Goal: Transaction & Acquisition: Book appointment/travel/reservation

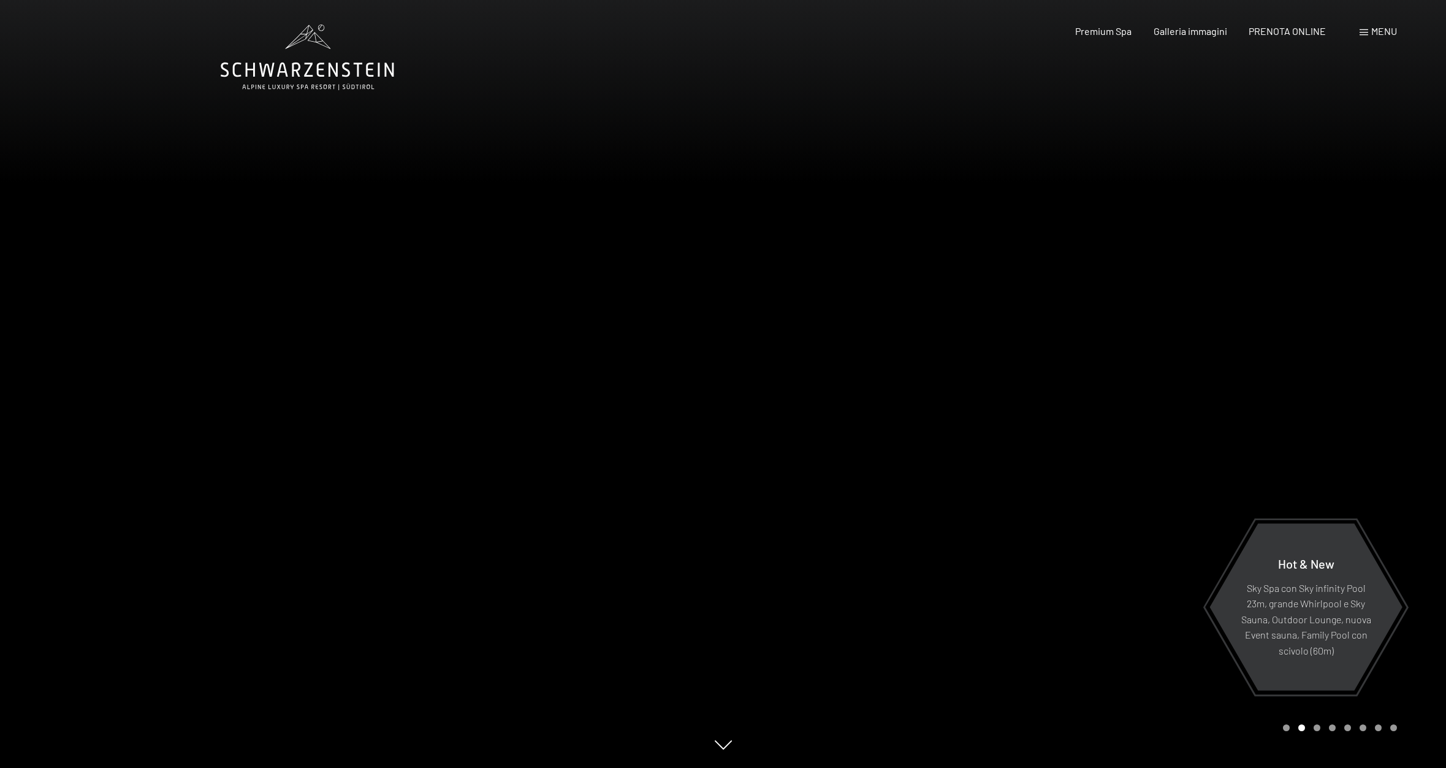
scroll to position [0, 1]
click at [1192, 33] on span "Galleria immagini" at bounding box center [1191, 29] width 74 height 12
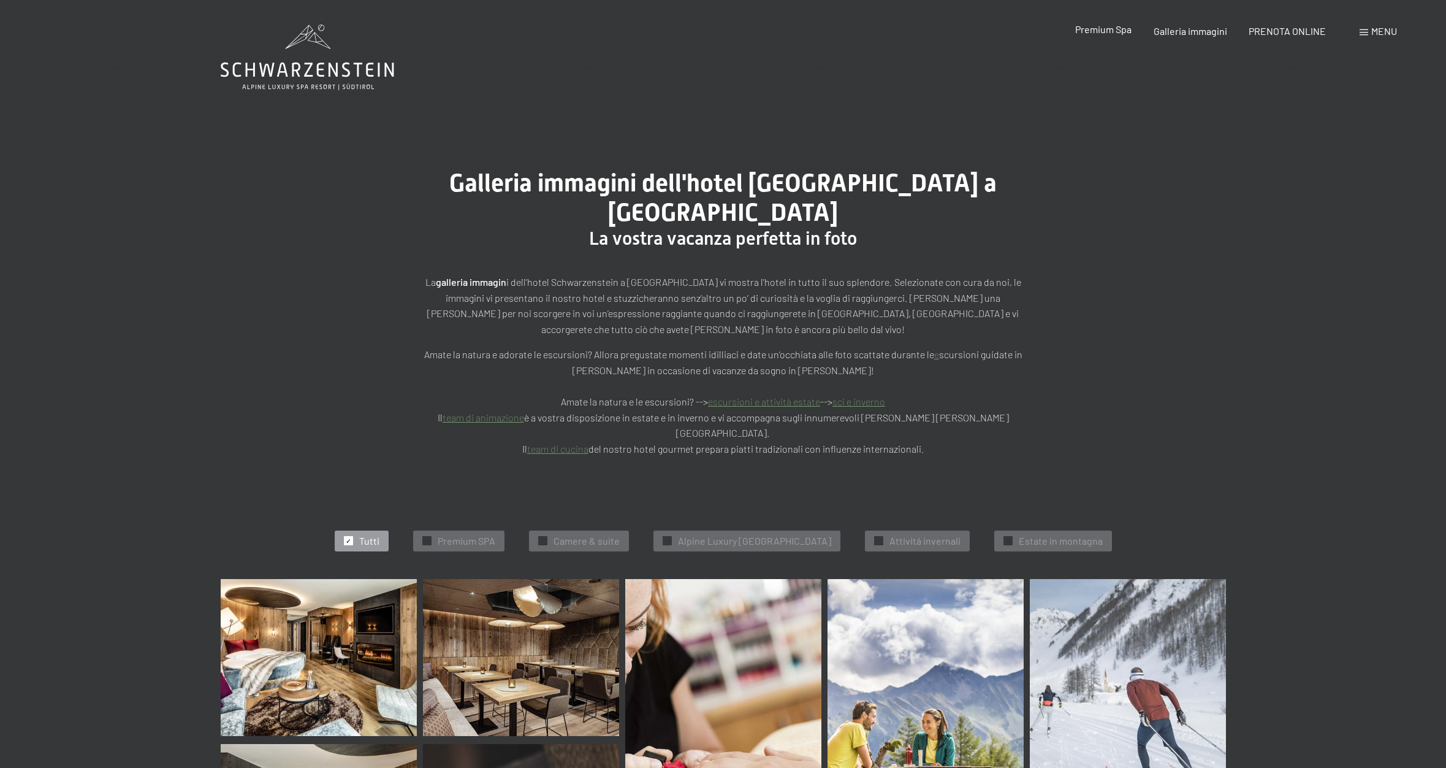
click at [1115, 32] on span "Premium Spa" at bounding box center [1103, 29] width 56 height 12
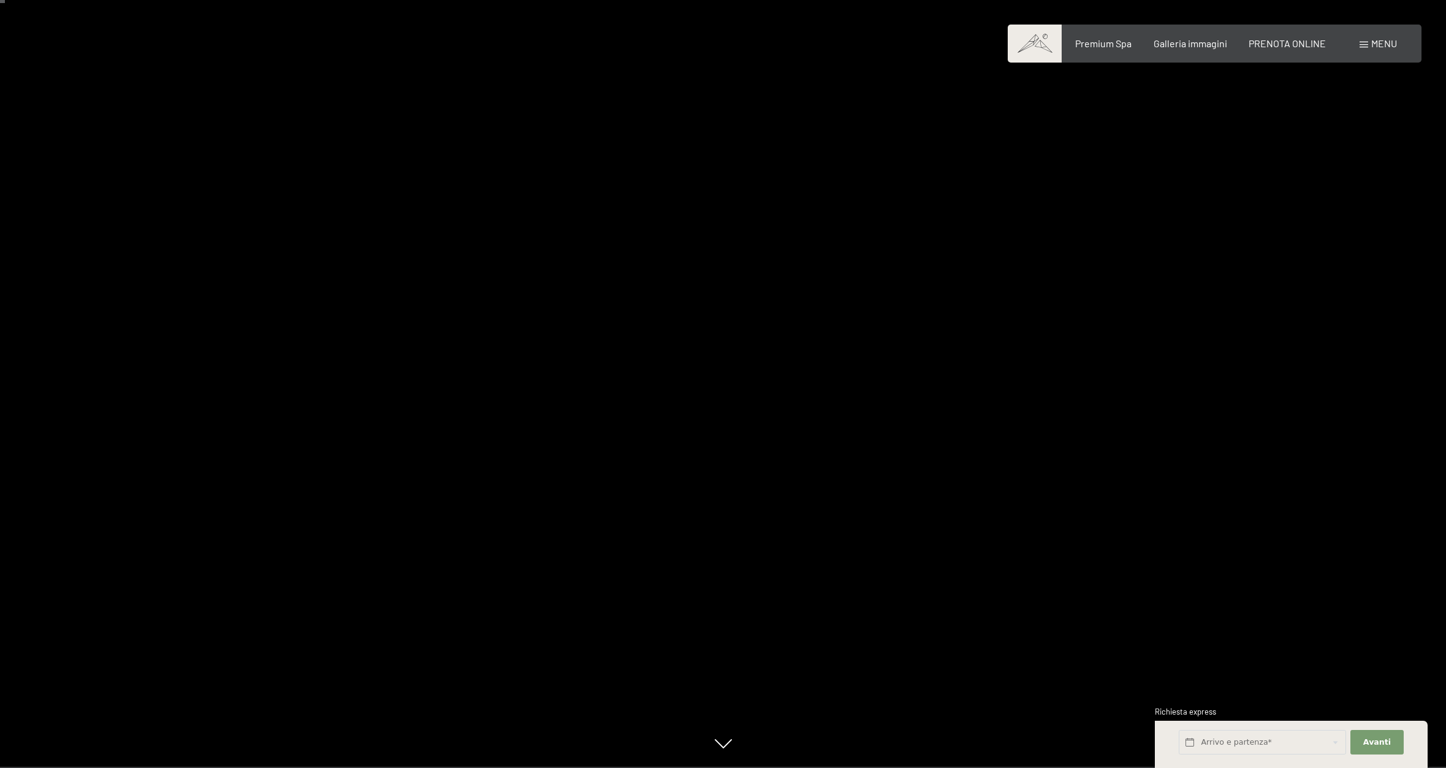
scroll to position [40, 0]
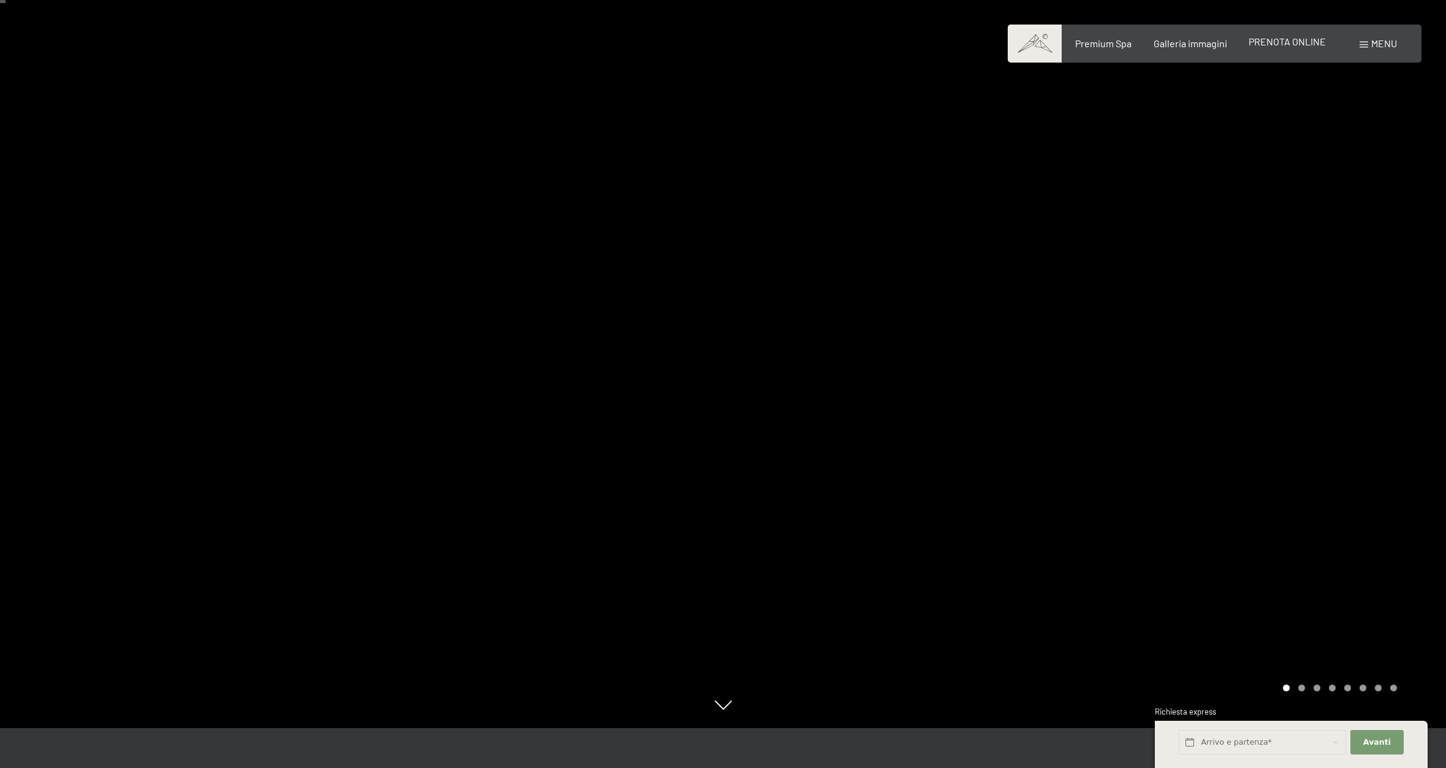
click at [1283, 39] on span "PRENOTA ONLINE" at bounding box center [1287, 42] width 77 height 12
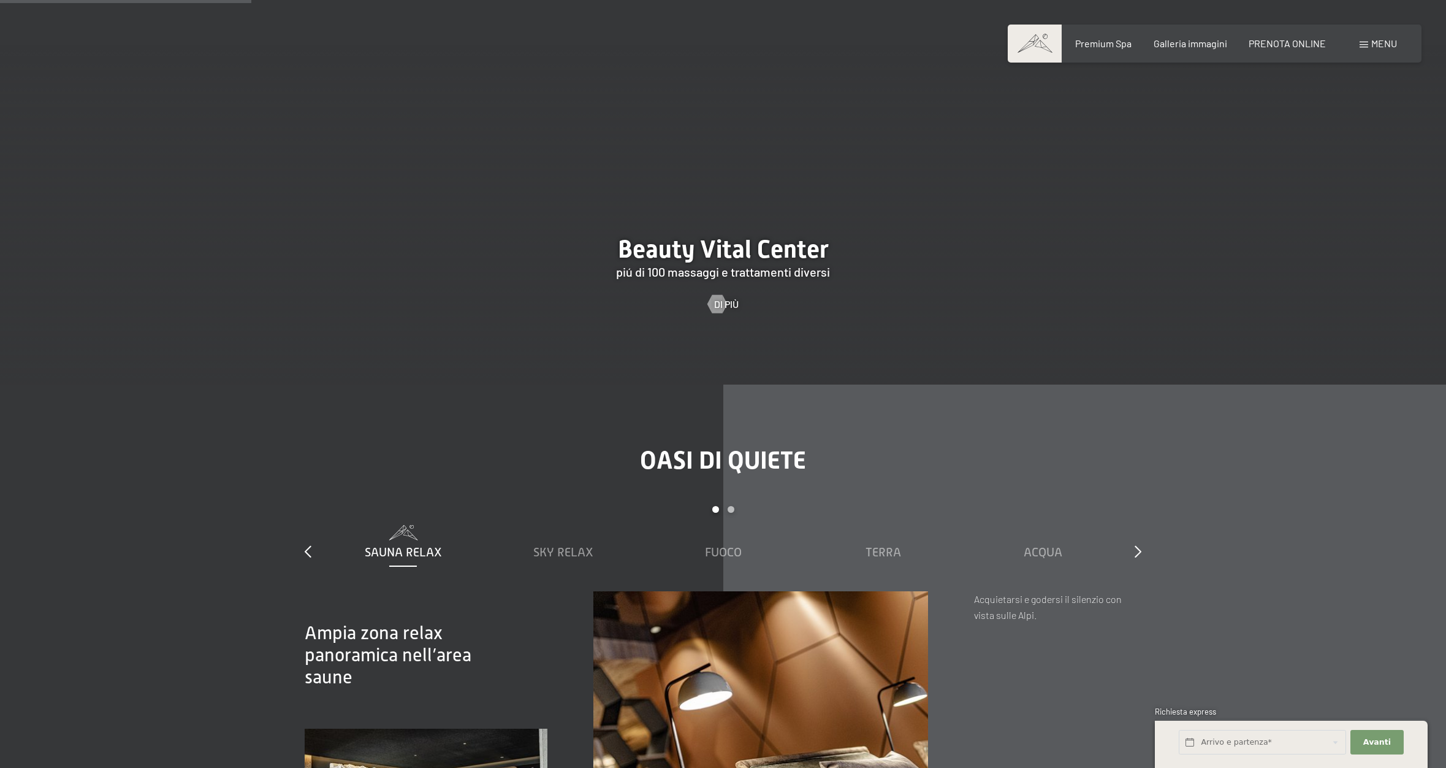
scroll to position [1745, 0]
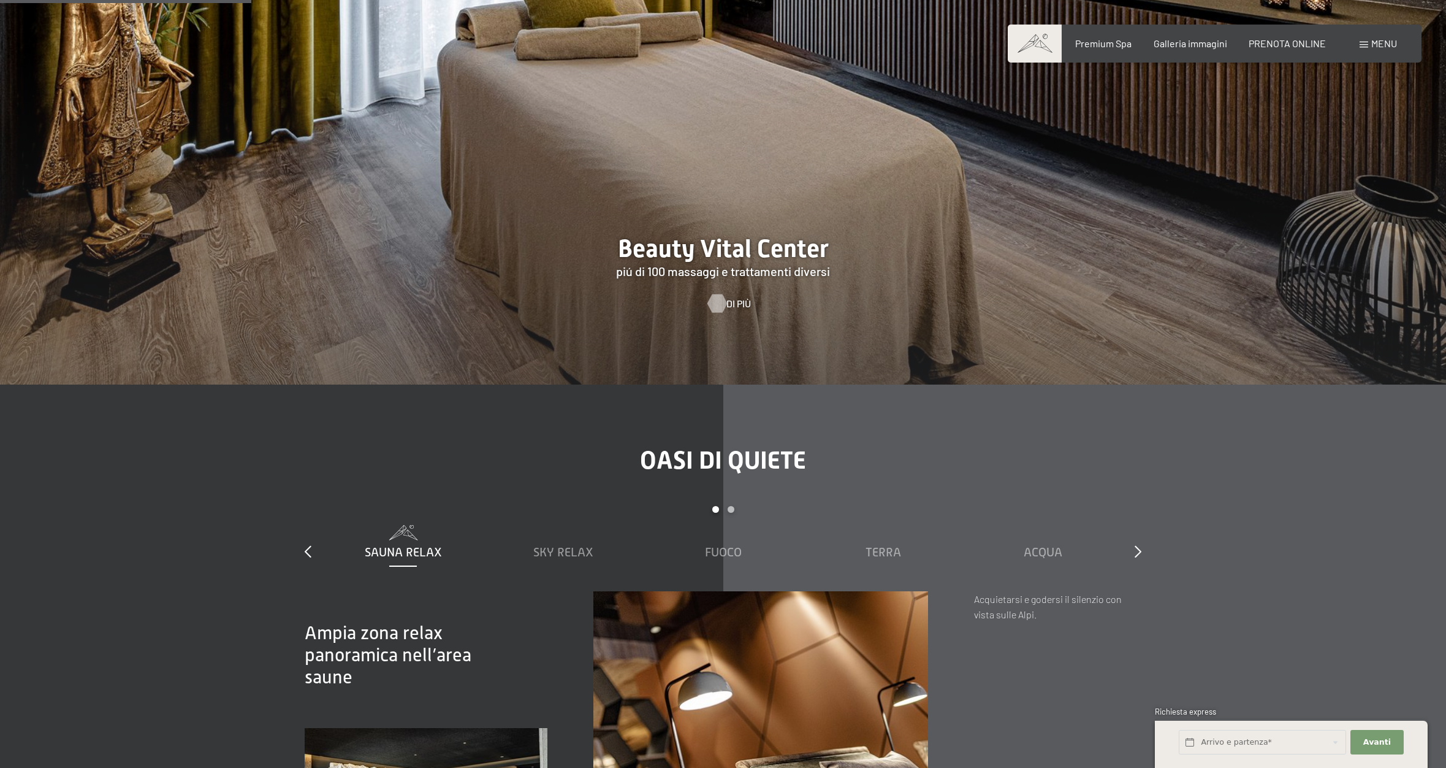
click at [722, 313] on div at bounding box center [717, 303] width 10 height 18
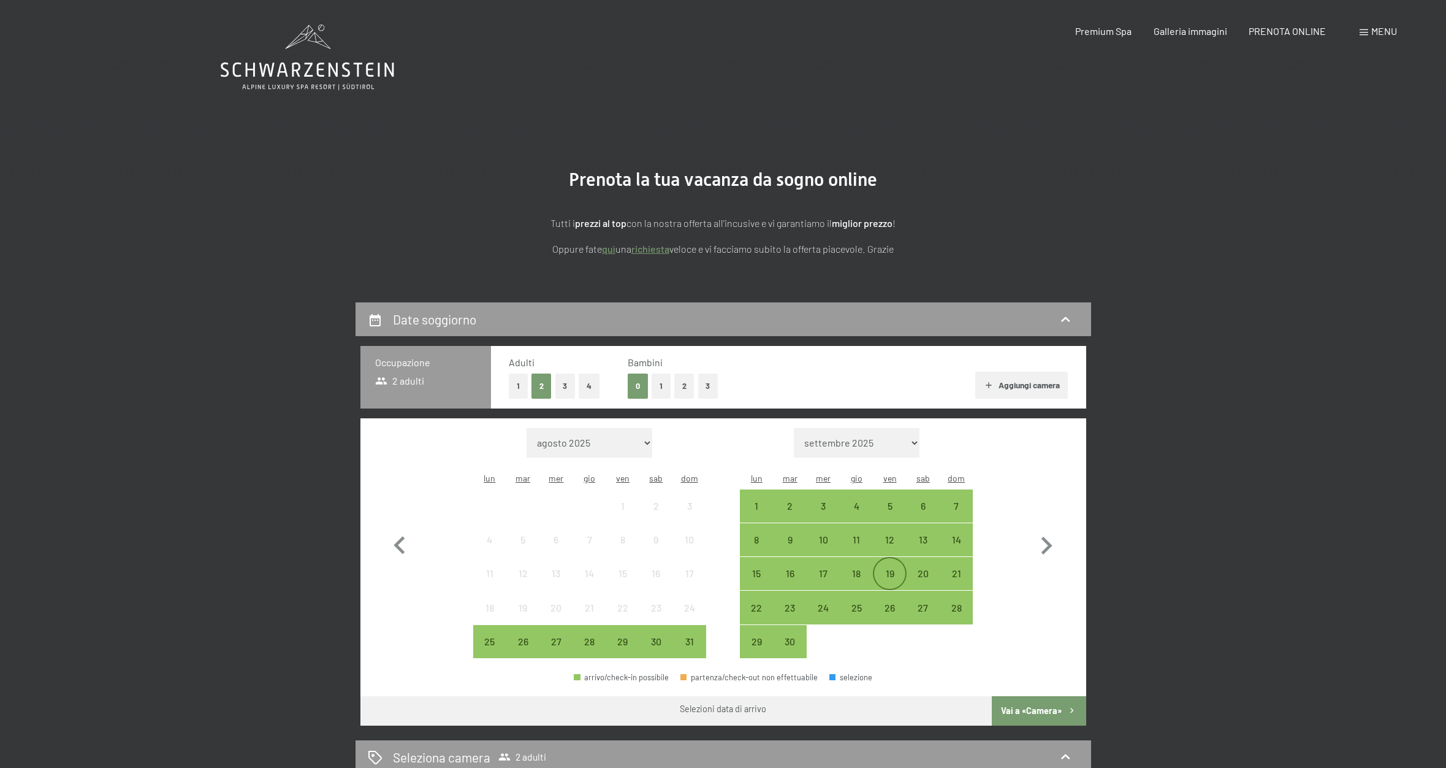
click at [896, 568] on div "19" at bounding box center [889, 583] width 31 height 31
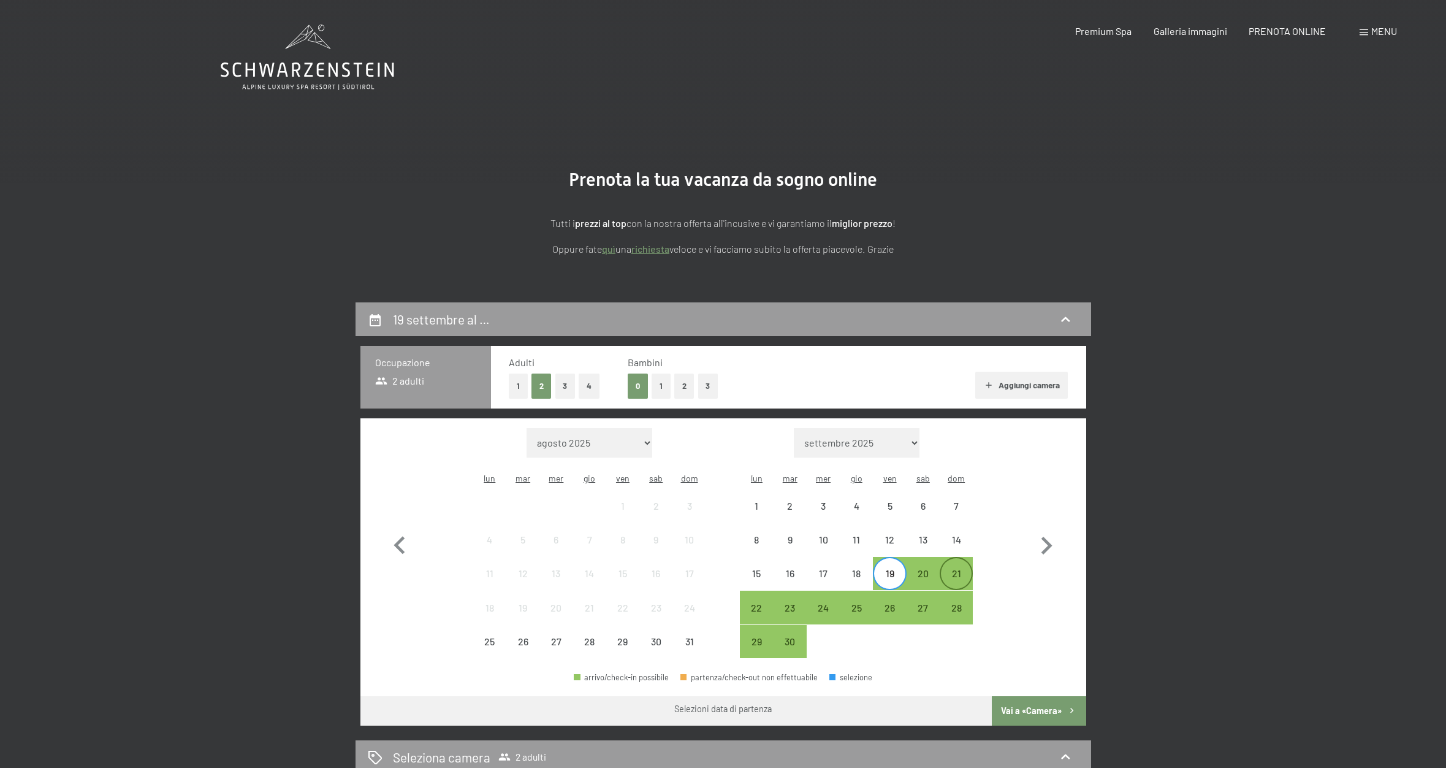
click at [961, 568] on div "21" at bounding box center [956, 583] width 31 height 31
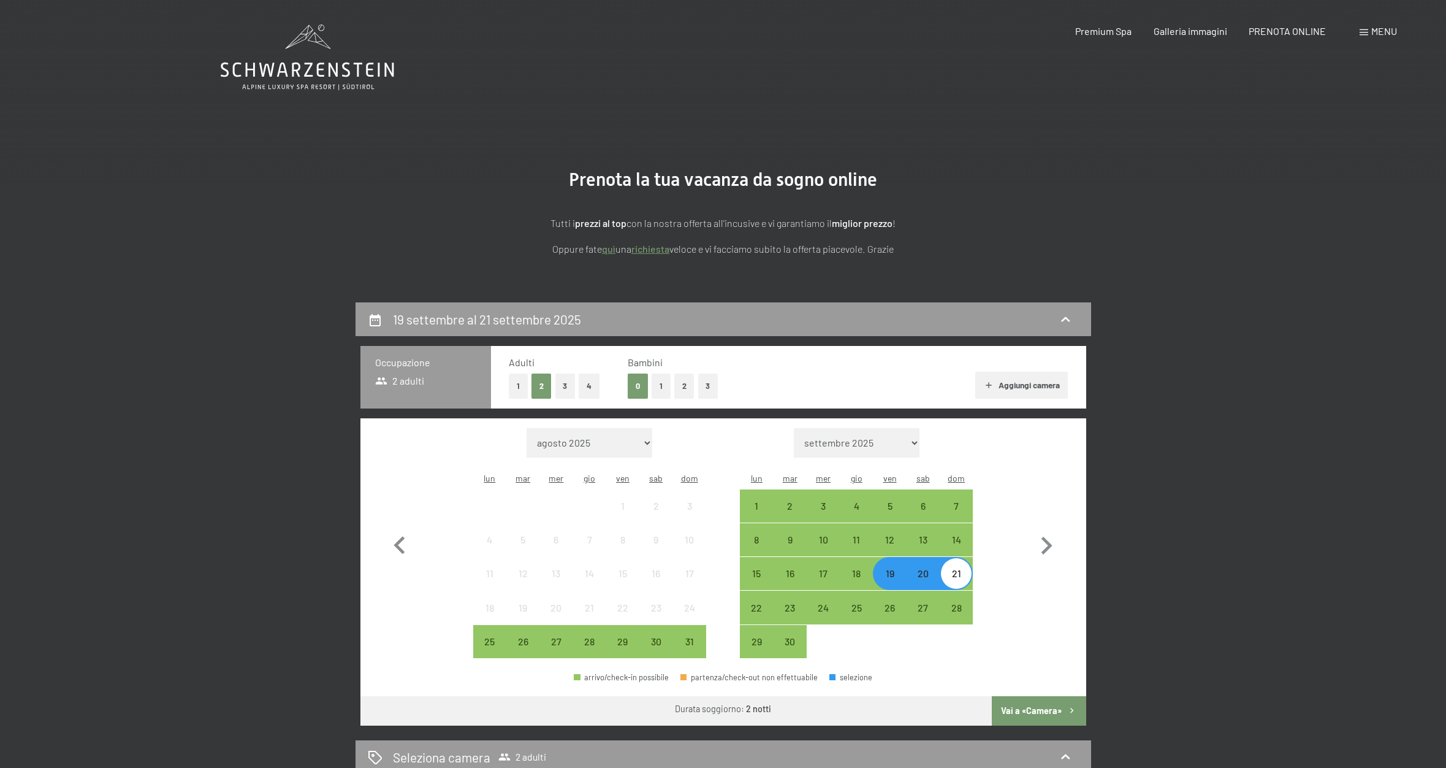
click at [1026, 696] on button "Vai a «Camera»" at bounding box center [1039, 710] width 94 height 29
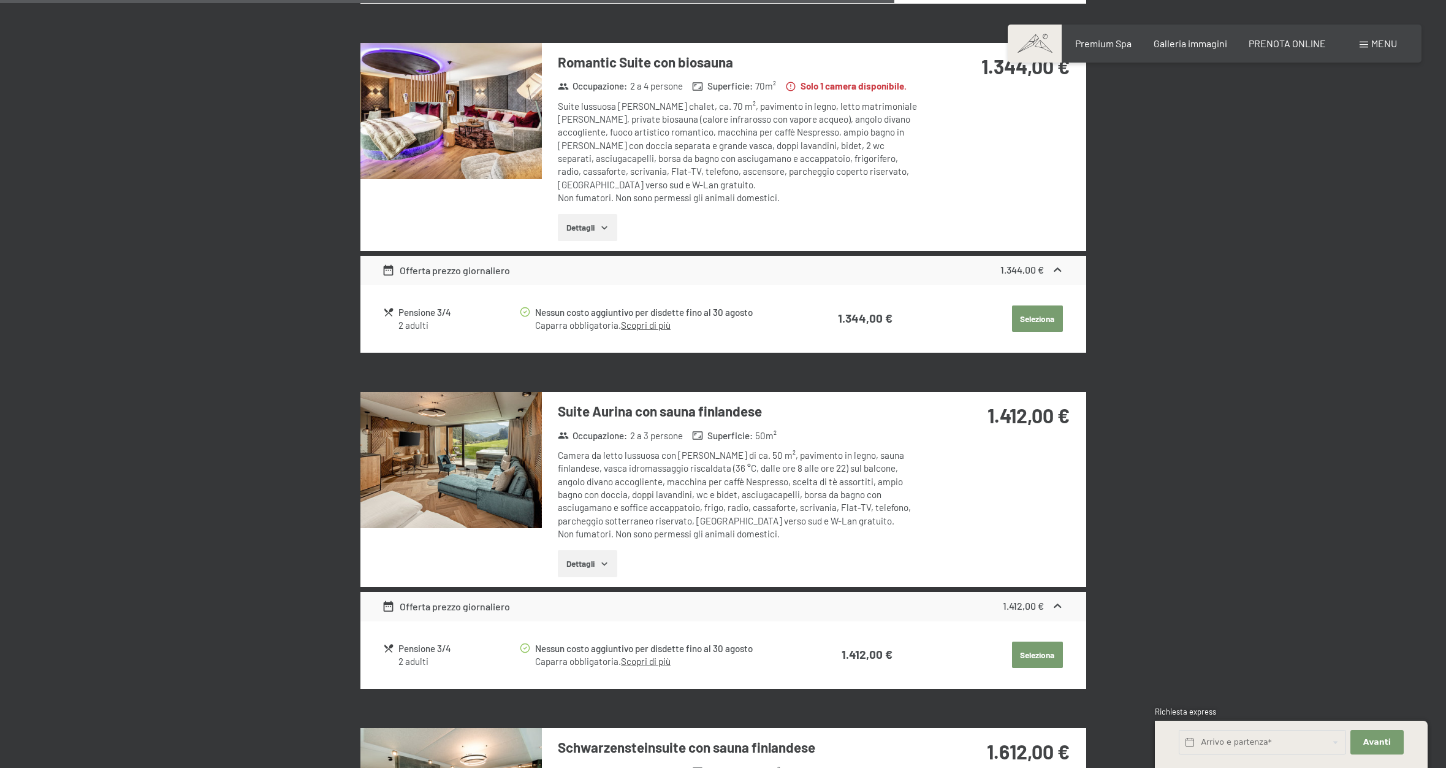
scroll to position [2118, 0]
click at [456, 439] on img at bounding box center [451, 460] width 181 height 136
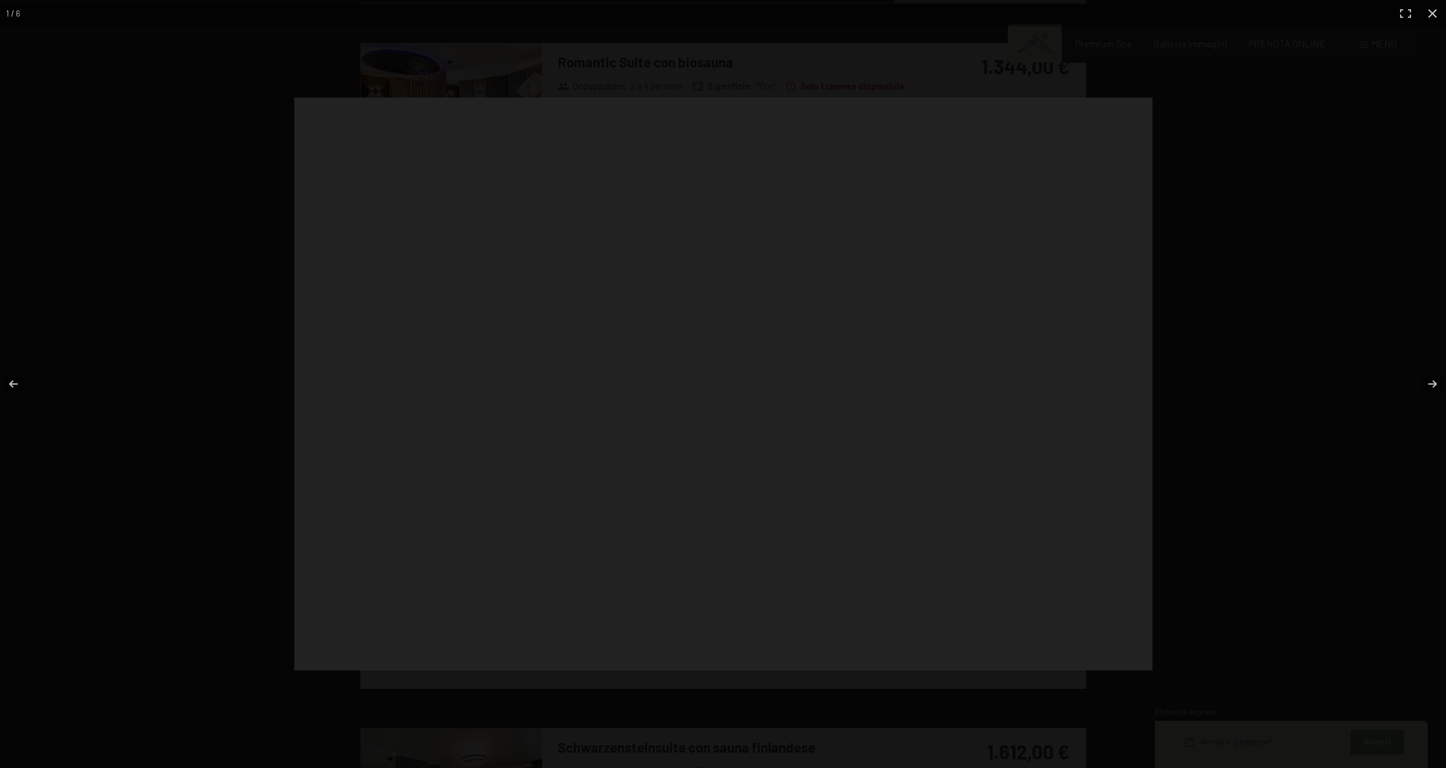
scroll to position [2119, 0]
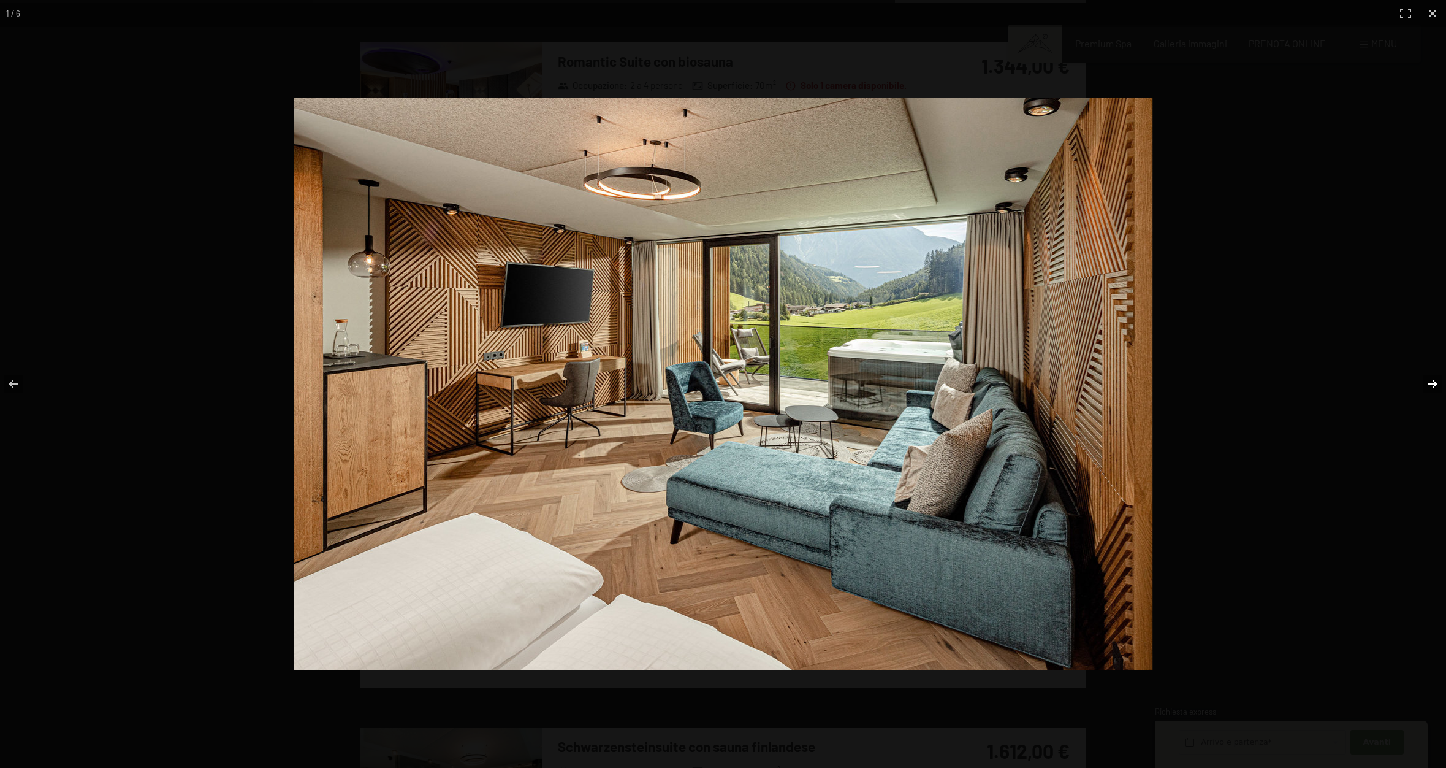
click at [1432, 384] on button "button" at bounding box center [1424, 383] width 43 height 61
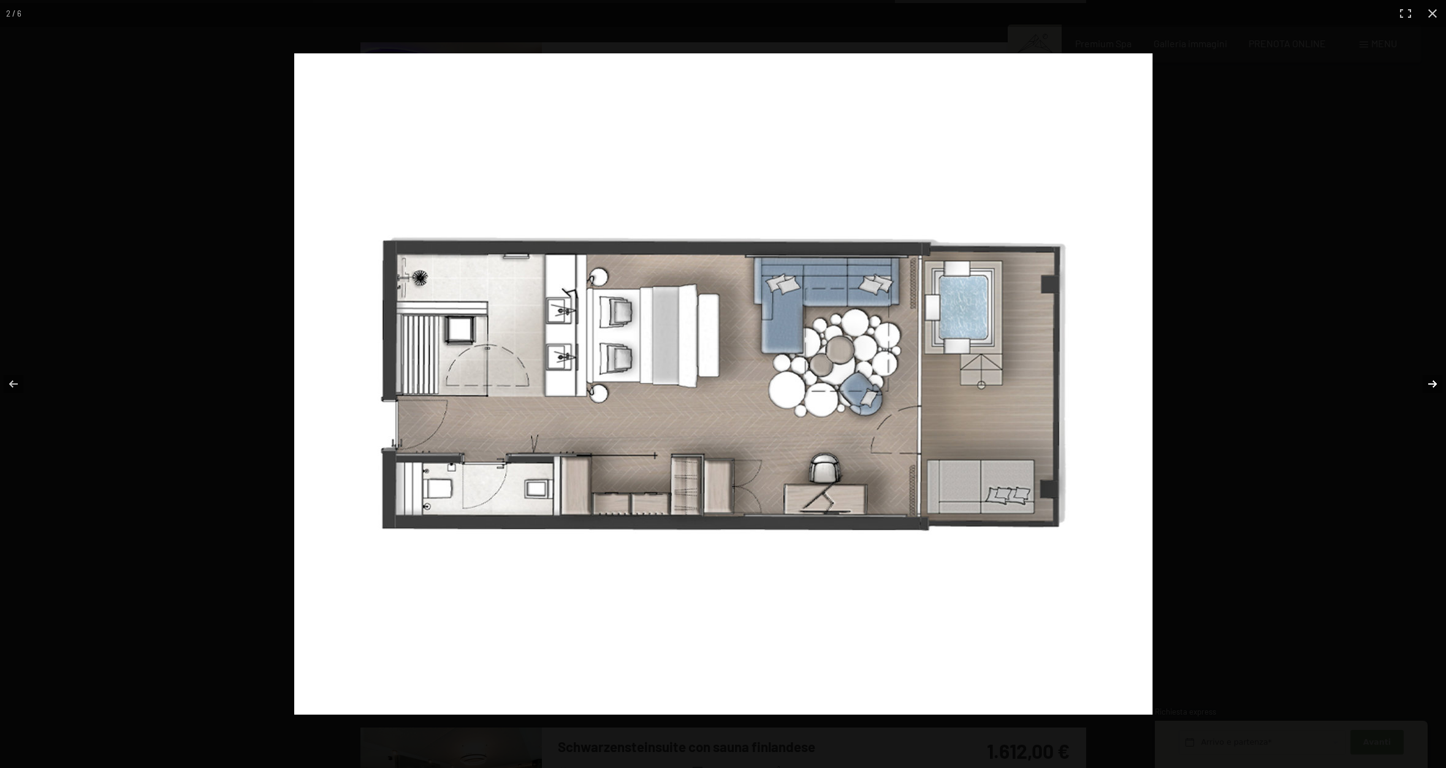
click at [1432, 384] on button "button" at bounding box center [1424, 383] width 43 height 61
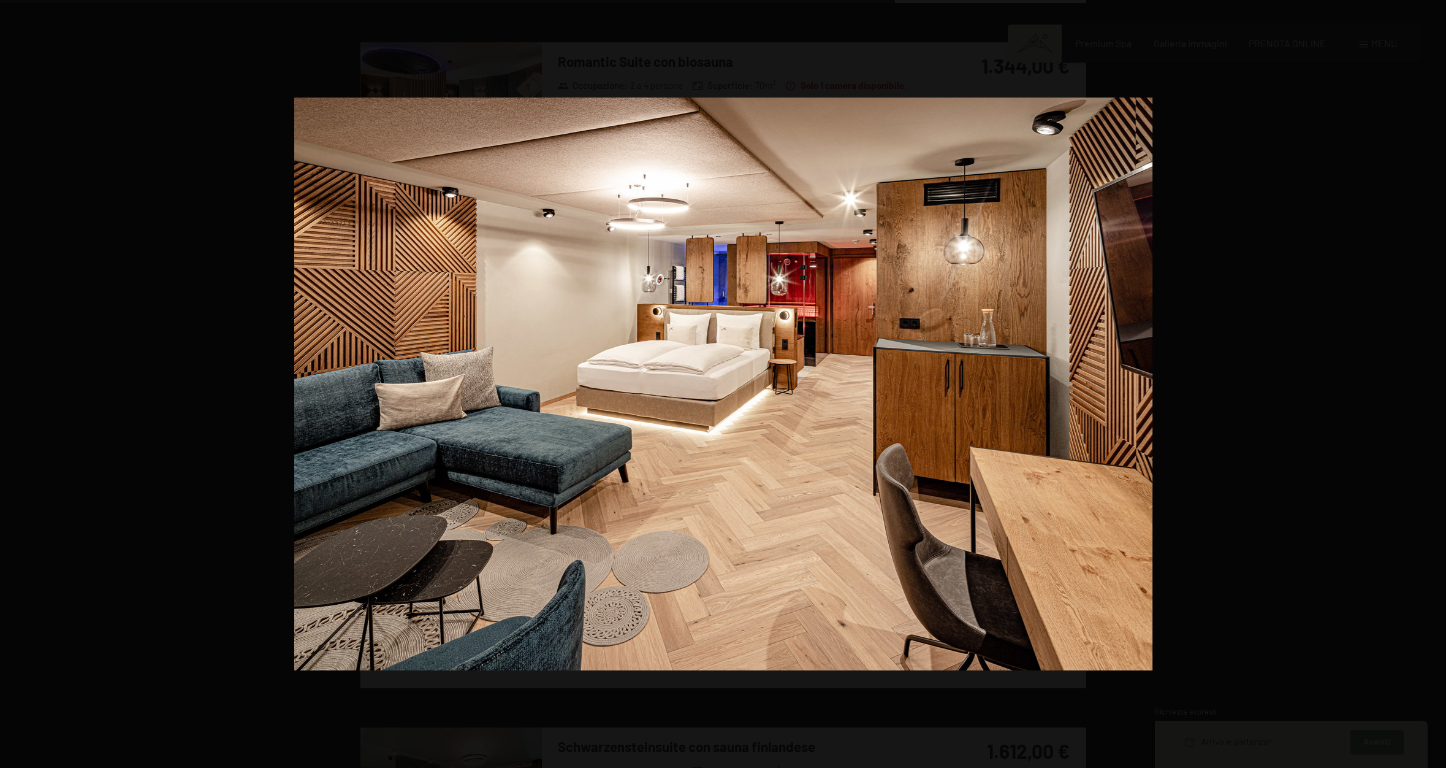
click at [1432, 384] on button "button" at bounding box center [1424, 383] width 43 height 61
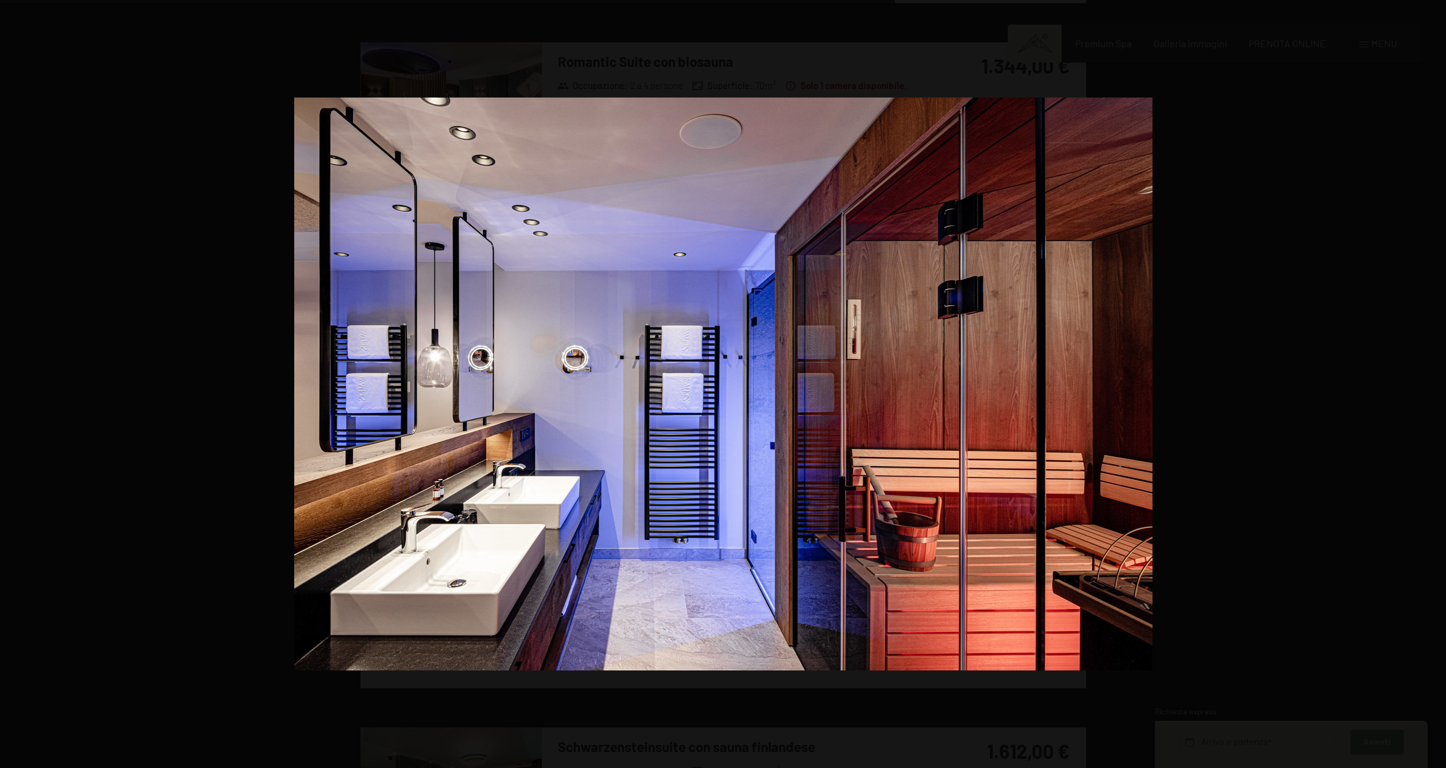
click at [1432, 384] on button "button" at bounding box center [1424, 383] width 43 height 61
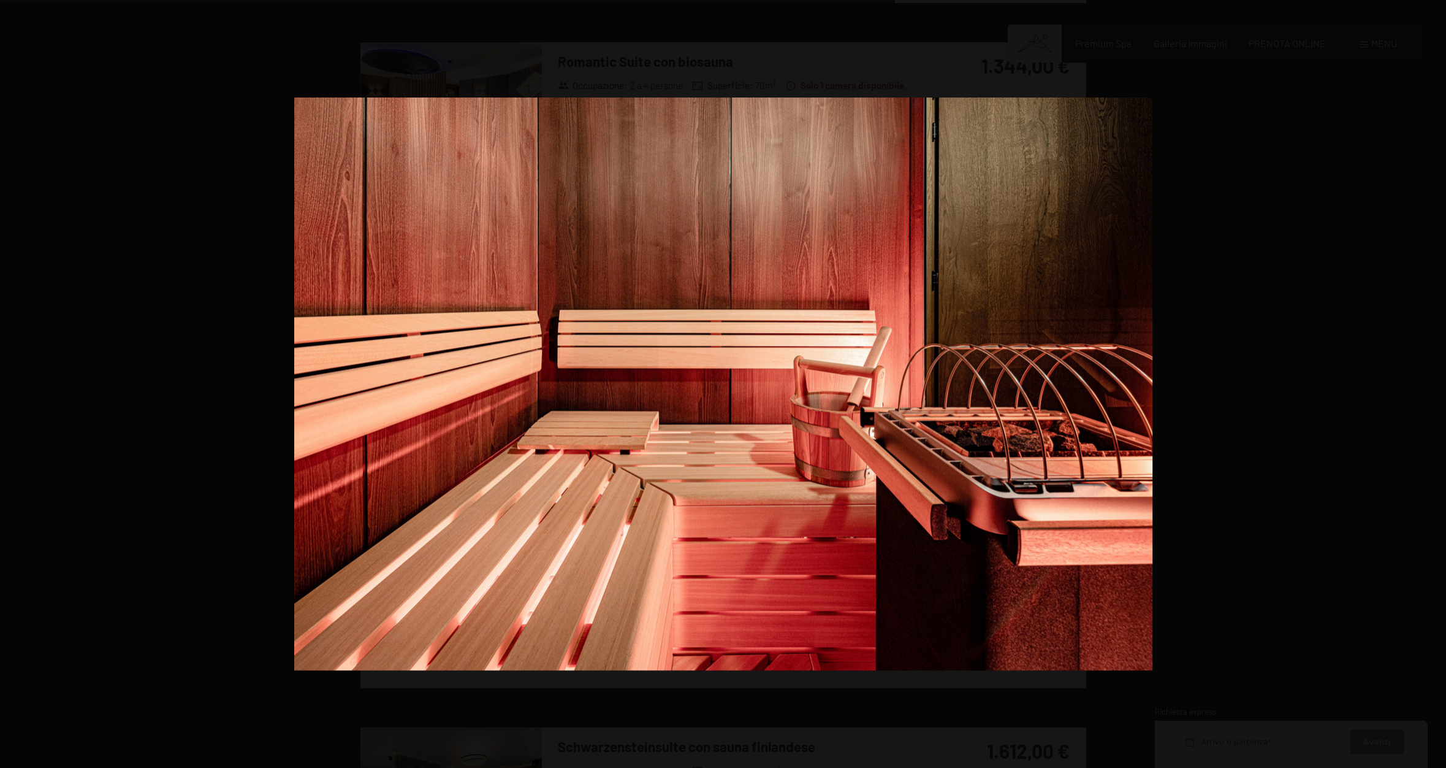
click at [1432, 384] on button "button" at bounding box center [1424, 383] width 43 height 61
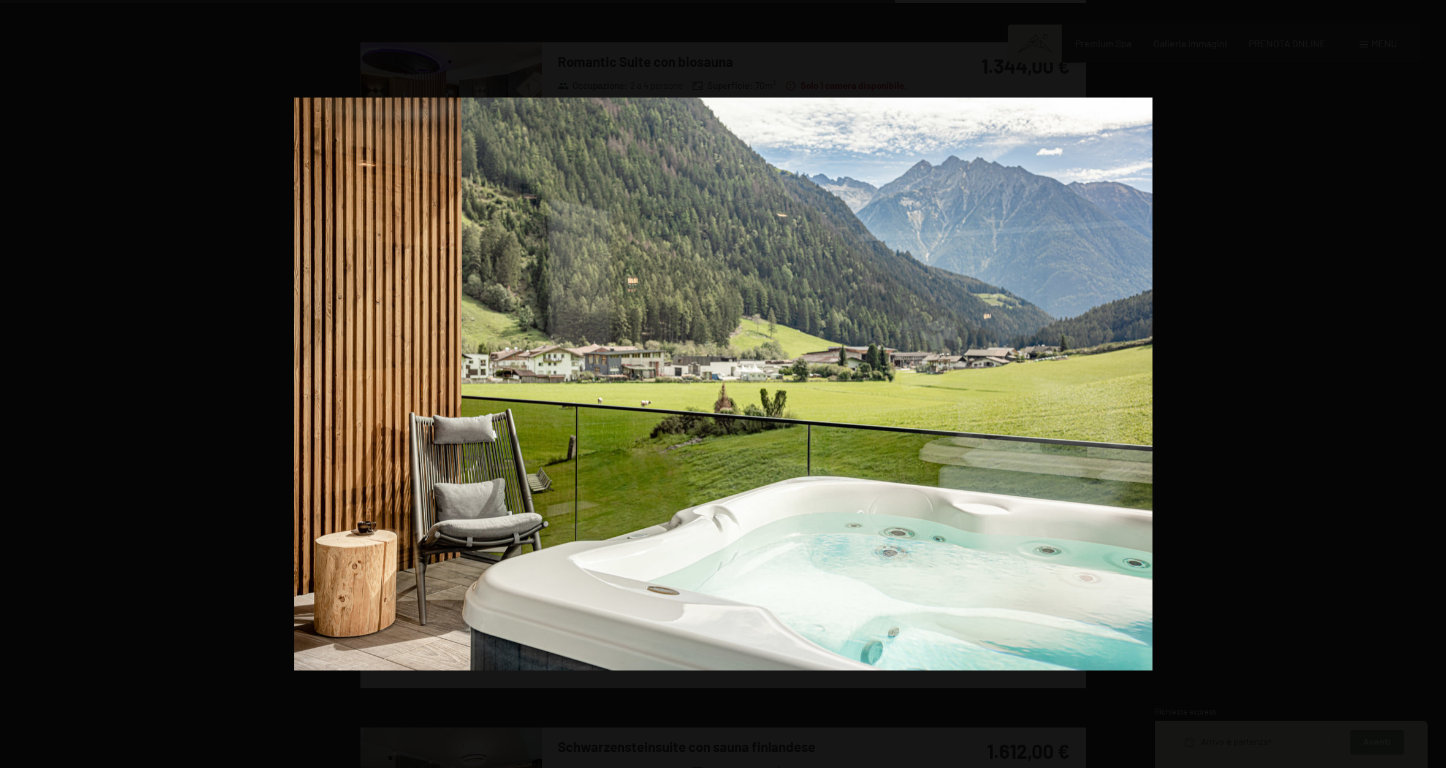
click at [1432, 384] on button "button" at bounding box center [1424, 383] width 43 height 61
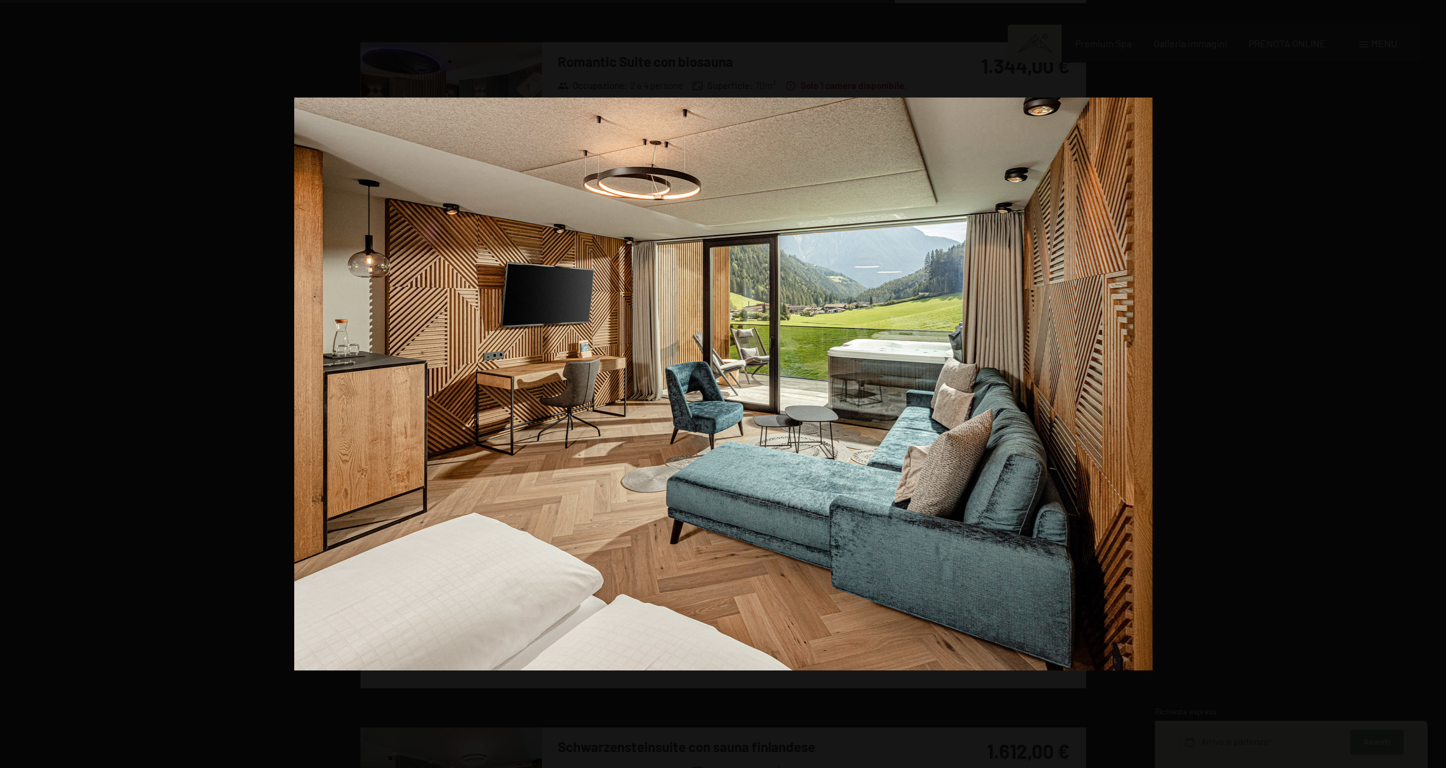
click at [1432, 384] on button "button" at bounding box center [1424, 383] width 43 height 61
